Goal: Task Accomplishment & Management: Use online tool/utility

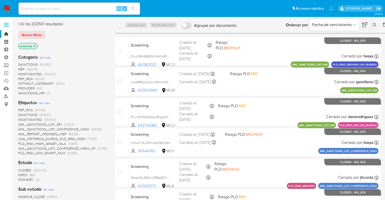
click at [20, 176] on span "OPEN" at bounding box center [22, 174] width 9 height 5
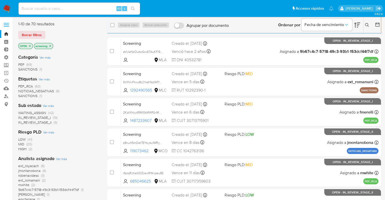
click at [22, 95] on span "SANCTIONS" at bounding box center [27, 95] width 19 height 5
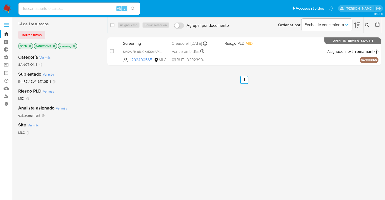
click at [53, 45] on icon "close-filter" at bounding box center [53, 46] width 3 height 3
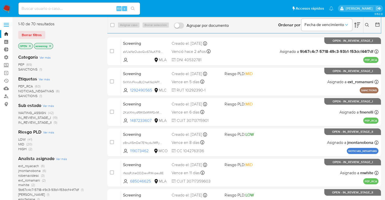
click at [46, 33] on div "Borrar filtros" at bounding box center [58, 35] width 81 height 8
click at [277, 13] on ul "Pausado Ver notificaciones Alt s Accesos rápidos Presiona las siguientes teclas…" at bounding box center [176, 8] width 320 height 13
click at [80, 20] on div "3.152.0" at bounding box center [199, 188] width 362 height 337
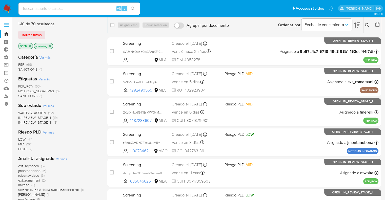
click at [51, 33] on div "Borrar filtros" at bounding box center [58, 35] width 81 height 8
click at [68, 34] on div "Borrar filtros" at bounding box center [58, 35] width 81 height 8
